Goal: Use online tool/utility: Utilize a website feature to perform a specific function

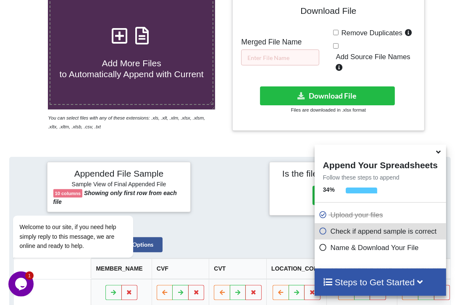
scroll to position [176, 0]
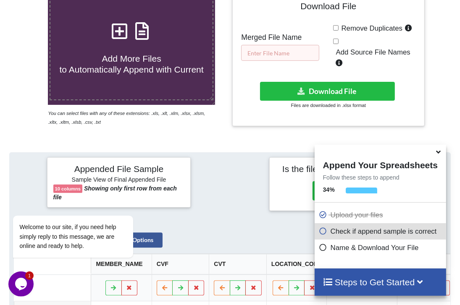
click at [281, 57] on input "text" at bounding box center [280, 53] width 78 height 16
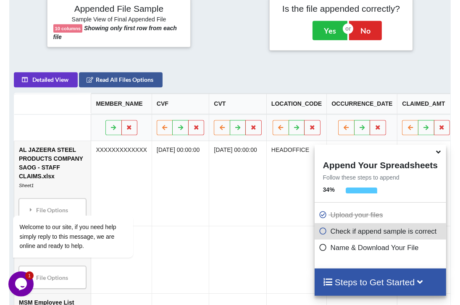
scroll to position [338, 0]
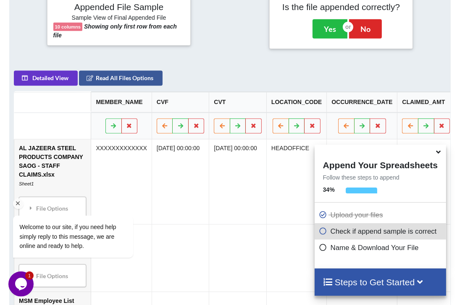
drag, startPoint x: 18, startPoint y: 152, endPoint x: 52, endPoint y: 154, distance: 33.6
click at [52, 154] on div "Welcome to our site, if you need help simply reply to this message, we are onli…" at bounding box center [83, 202] width 151 height 128
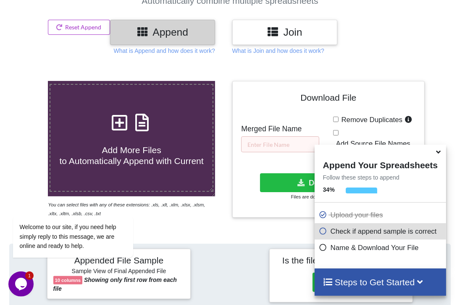
scroll to position [86, 0]
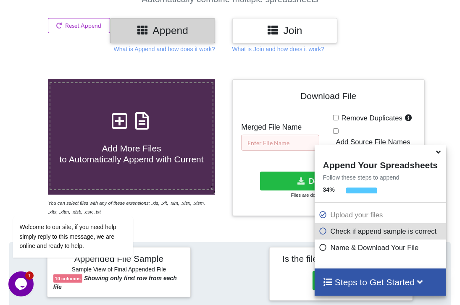
click at [266, 146] on input "text" at bounding box center [280, 143] width 78 height 16
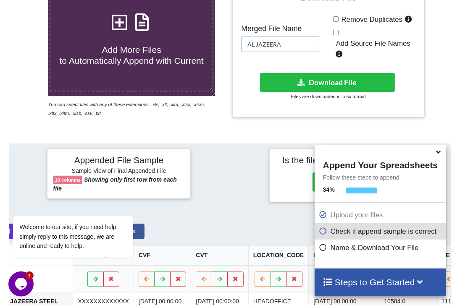
scroll to position [185, 0]
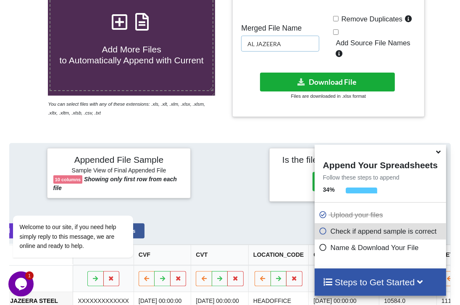
type input "AL JAZEERA"
click at [316, 79] on button "Download File" at bounding box center [327, 82] width 135 height 19
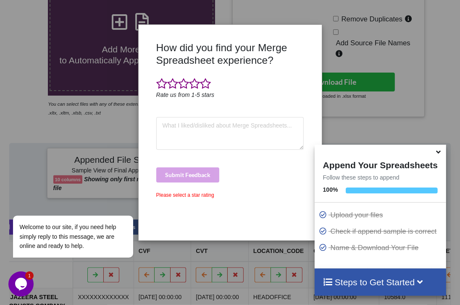
click at [360, 124] on div "How did you find your Merge Spreadsheet experience? Rate us from 1-5 stars Subm…" at bounding box center [230, 152] width 460 height 305
click at [435, 155] on icon at bounding box center [438, 151] width 9 height 8
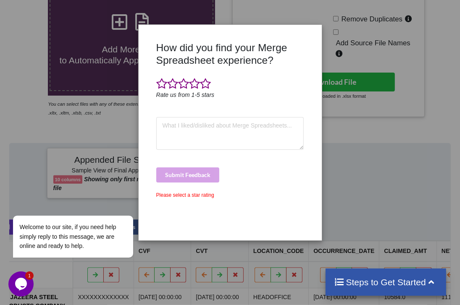
scroll to position [387, 0]
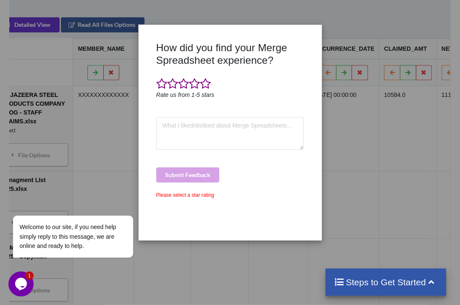
click at [380, 167] on div "How did you find your Merge Spreadsheet experience? Rate us from 1-5 stars Subm…" at bounding box center [230, 152] width 460 height 305
click at [167, 81] on span at bounding box center [172, 84] width 11 height 12
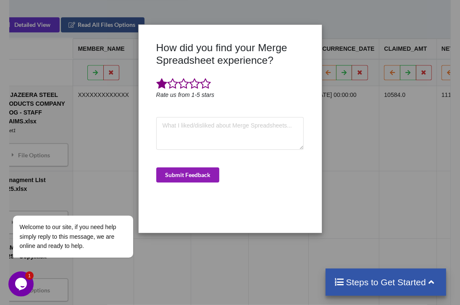
click at [201, 175] on button "Submit Feedback" at bounding box center [187, 175] width 63 height 15
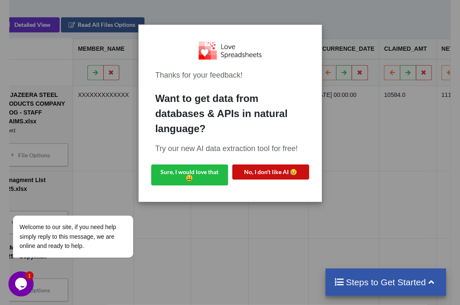
click at [289, 165] on button "No, I don't like AI 😥" at bounding box center [270, 172] width 77 height 15
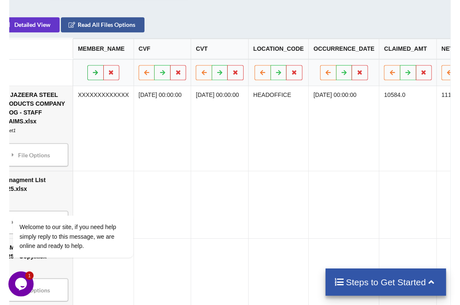
click at [92, 75] on icon at bounding box center [95, 72] width 7 height 5
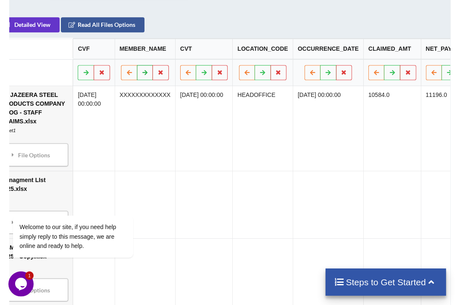
click at [142, 75] on icon at bounding box center [145, 72] width 7 height 5
click at [199, 75] on icon at bounding box center [202, 72] width 7 height 5
click at [259, 75] on icon at bounding box center [262, 72] width 7 height 5
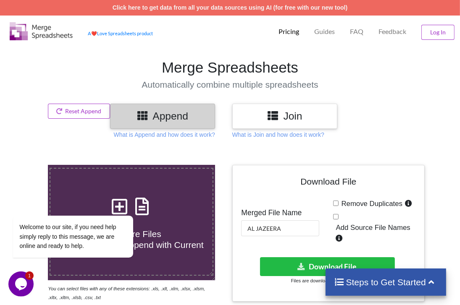
scroll to position [1, 0]
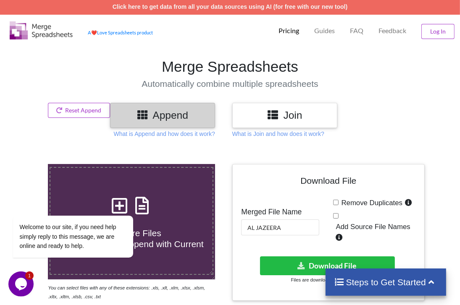
click at [290, 103] on div "Join" at bounding box center [284, 115] width 105 height 25
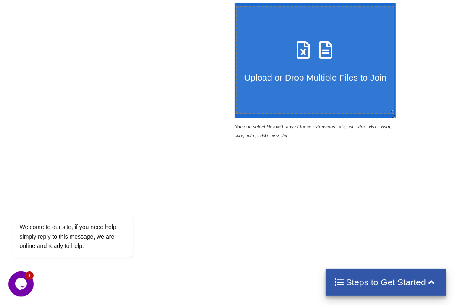
scroll to position [102, 0]
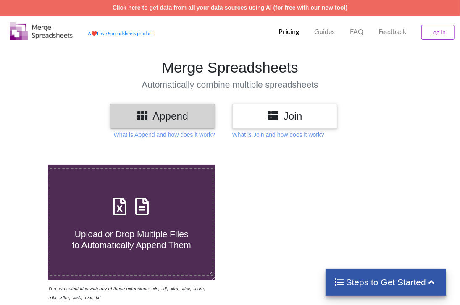
click at [289, 125] on div "Join" at bounding box center [284, 116] width 105 height 25
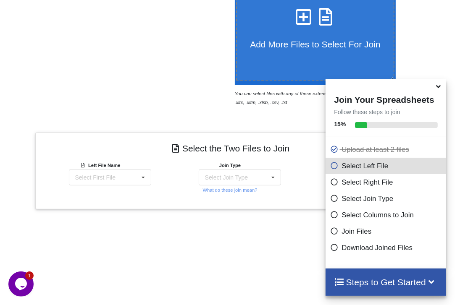
scroll to position [327, 0]
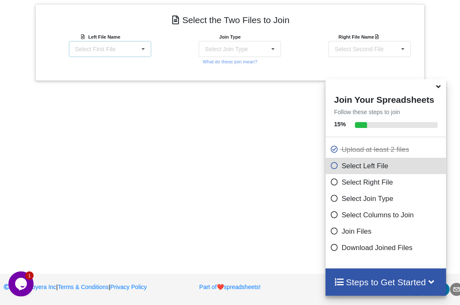
click at [108, 51] on div "Select First File AL JAZEERA STEEL PRODUCTS COMPANY SAOG - STAFF CLAIMS.xlsx : …" at bounding box center [110, 49] width 82 height 16
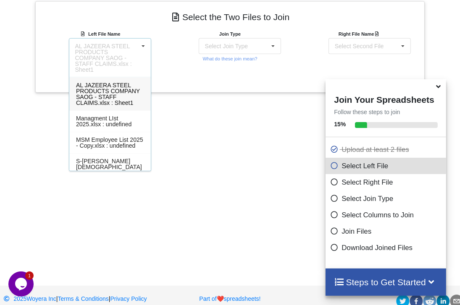
click at [111, 46] on div "AL JAZEERA STEEL PRODUCTS COMPANY SAOG - STAFF CLAIMS.xlsx : Sheet1" at bounding box center [106, 57] width 63 height 29
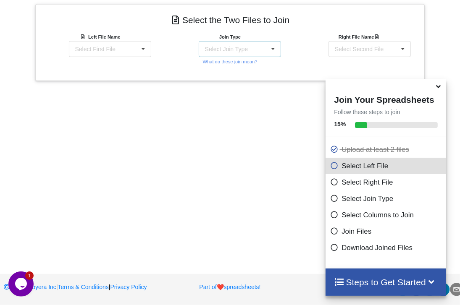
click at [232, 46] on div "Select Join Type" at bounding box center [226, 49] width 43 height 6
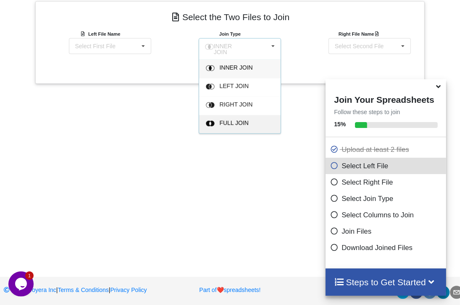
click at [225, 120] on span "FULL JOIN" at bounding box center [233, 123] width 29 height 7
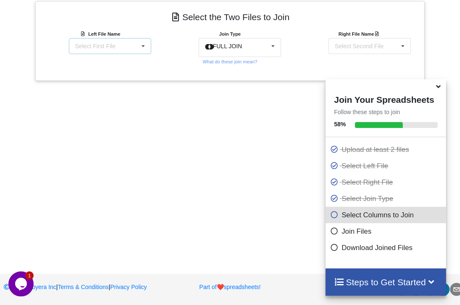
click at [131, 50] on div "Select First File AL JAZEERA STEEL PRODUCTS COMPANY SAOG - STAFF CLAIMS.xlsx : …" at bounding box center [110, 46] width 82 height 16
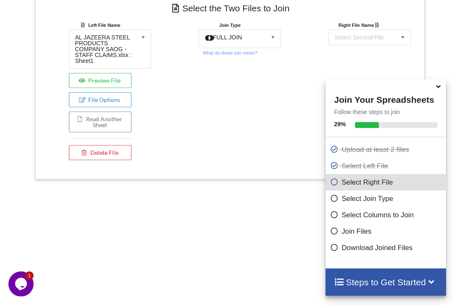
click at [308, 49] on div "Right File Name Select Second File AL JAZEERA STEEL PRODUCTS COMPANY SAOG - STA…" at bounding box center [360, 93] width 130 height 144
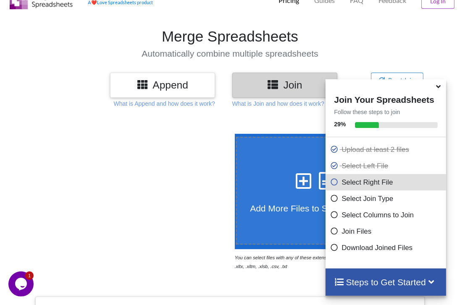
scroll to position [0, 0]
